Goal: Information Seeking & Learning: Learn about a topic

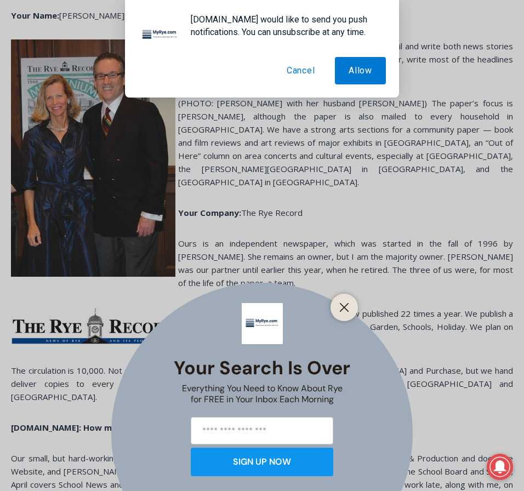
scroll to position [407, 0]
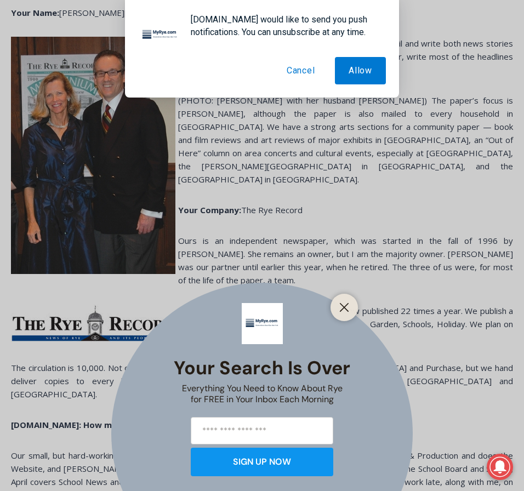
click at [352, 310] on div at bounding box center [344, 307] width 27 height 27
click at [346, 308] on icon "Close" at bounding box center [344, 308] width 10 height 10
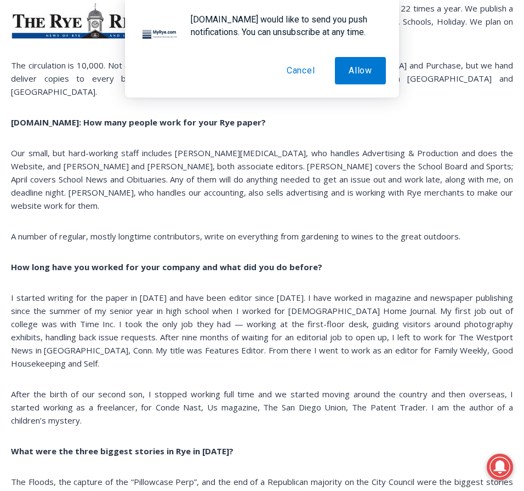
scroll to position [713, 0]
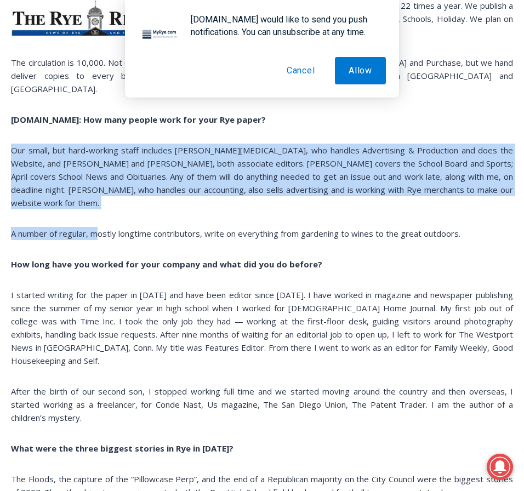
drag, startPoint x: 12, startPoint y: 105, endPoint x: 100, endPoint y: 180, distance: 115.9
click at [100, 180] on div "Your Name: Robin Thrush Jovanovich Your Day Job: Editor and publisher. I cover …" at bounding box center [262, 491] width 502 height 1580
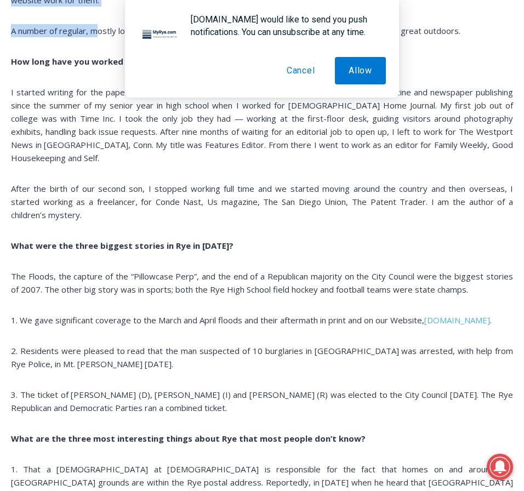
scroll to position [916, 0]
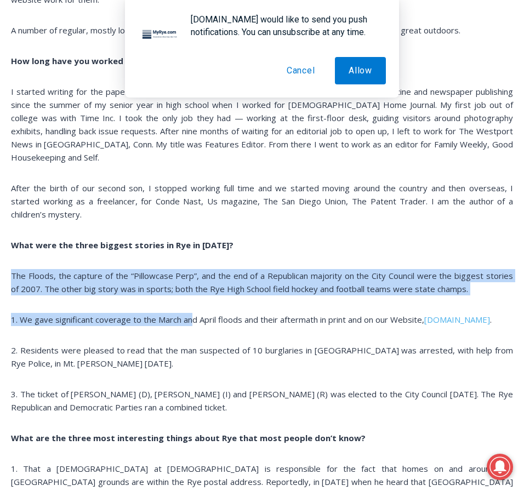
drag, startPoint x: 202, startPoint y: 200, endPoint x: 191, endPoint y: 253, distance: 54.8
click at [191, 253] on div "Your Name: Robin Thrush Jovanovich Your Day Job: Editor and publisher. I cover …" at bounding box center [262, 287] width 502 height 1580
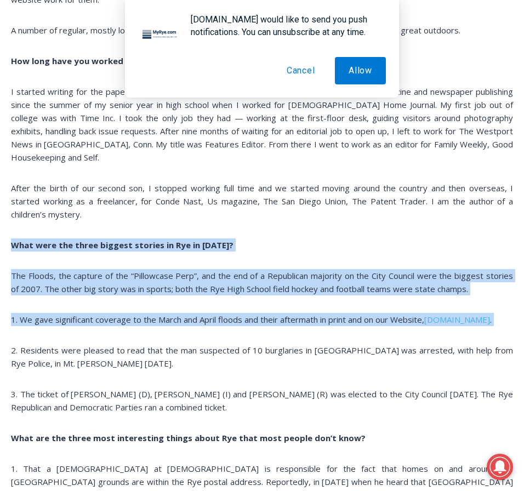
drag, startPoint x: 166, startPoint y: 274, endPoint x: 186, endPoint y: 163, distance: 112.0
click at [186, 163] on div "Your Name: Robin Thrush Jovanovich Your Day Job: Editor and publisher. I cover …" at bounding box center [262, 287] width 502 height 1580
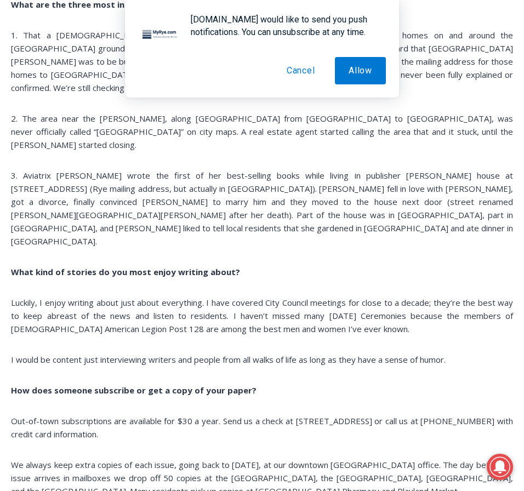
scroll to position [1360, 0]
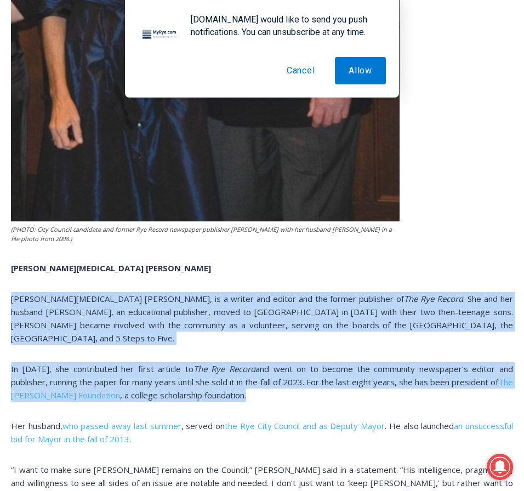
drag, startPoint x: 173, startPoint y: 238, endPoint x: 185, endPoint y: 344, distance: 107.1
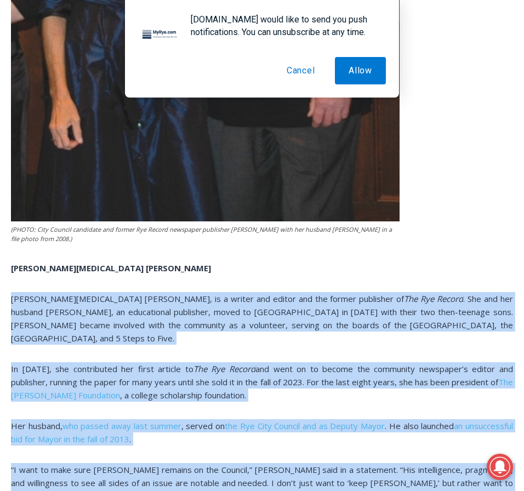
drag, startPoint x: 219, startPoint y: 449, endPoint x: 187, endPoint y: 237, distance: 214.0
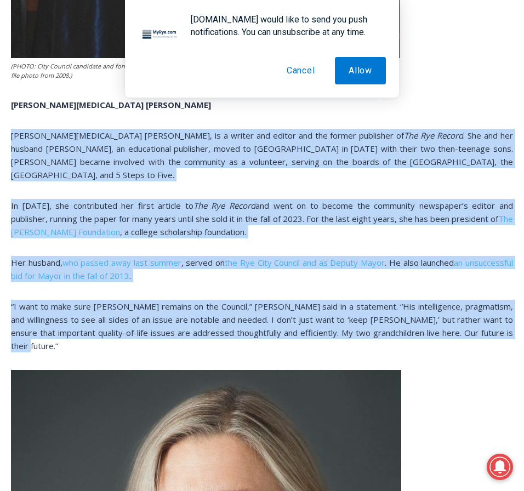
scroll to position [2392, 0]
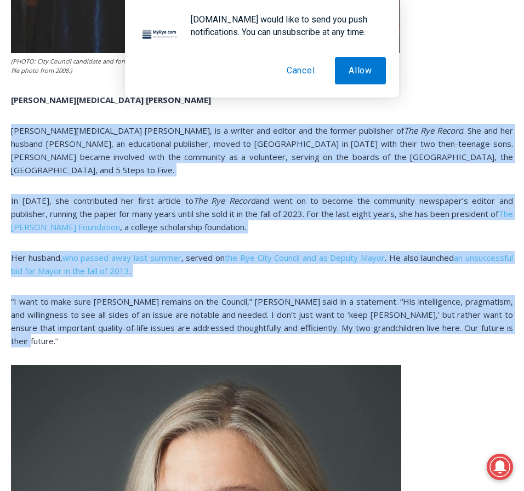
click at [189, 296] on span "“I want to make sure [PERSON_NAME] remains on the Council,” [PERSON_NAME] said …" at bounding box center [262, 321] width 502 height 50
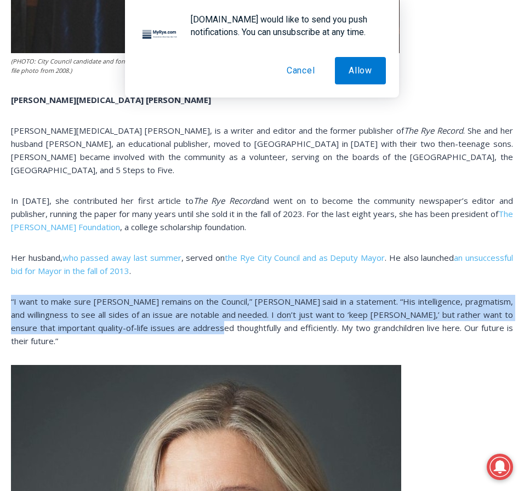
drag, startPoint x: 214, startPoint y: 226, endPoint x: 218, endPoint y: 266, distance: 40.2
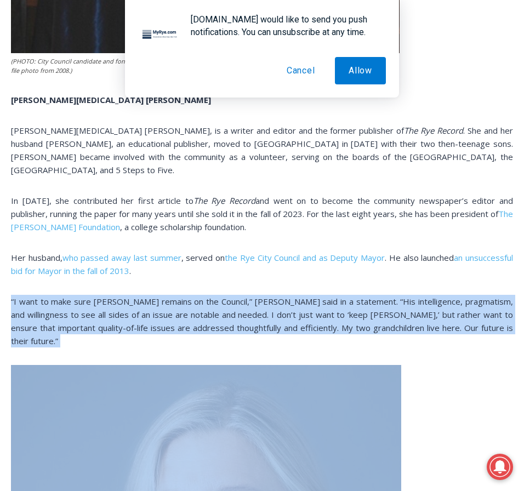
drag, startPoint x: 197, startPoint y: 298, endPoint x: 246, endPoint y: 225, distance: 87.7
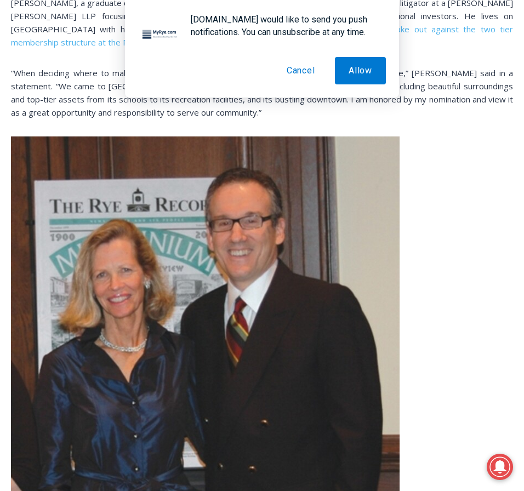
scroll to position [1747, 0]
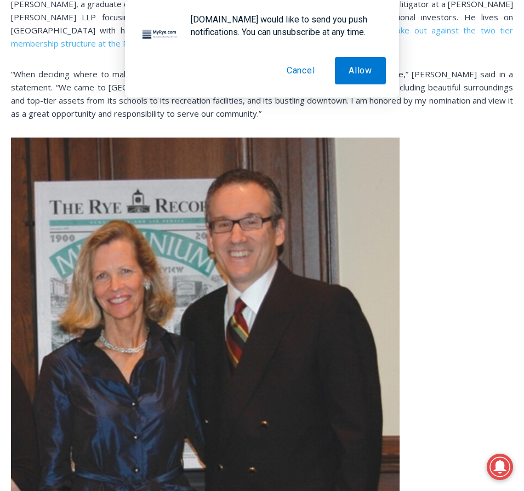
click at [306, 74] on button "Cancel" at bounding box center [301, 70] width 56 height 27
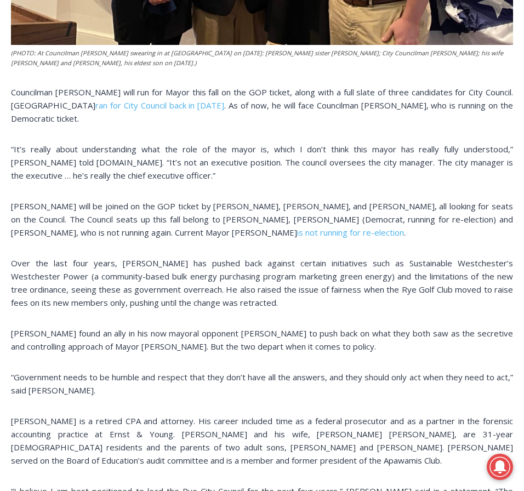
scroll to position [769, 0]
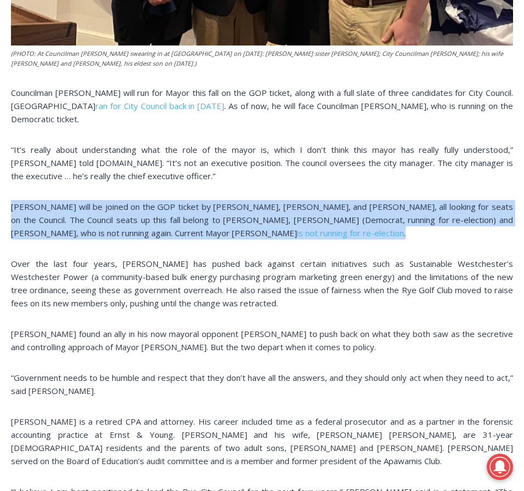
drag, startPoint x: 164, startPoint y: 168, endPoint x: 300, endPoint y: 204, distance: 140.7
click at [316, 204] on p "[PERSON_NAME] will be joined on the GOP ticket by [PERSON_NAME], [PERSON_NAME],…" at bounding box center [262, 219] width 502 height 39
drag, startPoint x: 321, startPoint y: 205, endPoint x: 206, endPoint y: 156, distance: 124.7
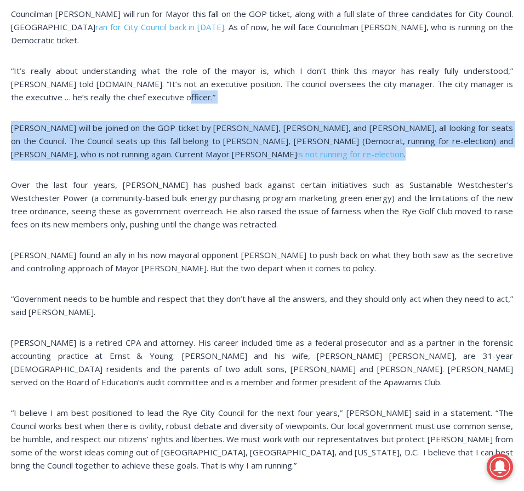
scroll to position [1364, 0]
